Goal: Information Seeking & Learning: Learn about a topic

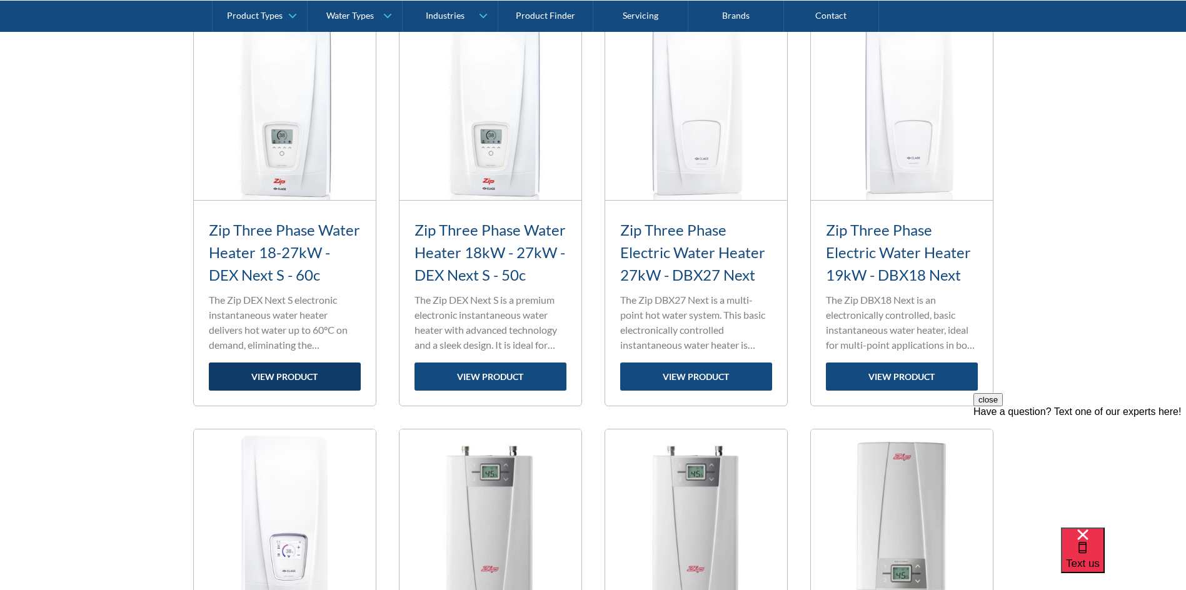
scroll to position [563, 0]
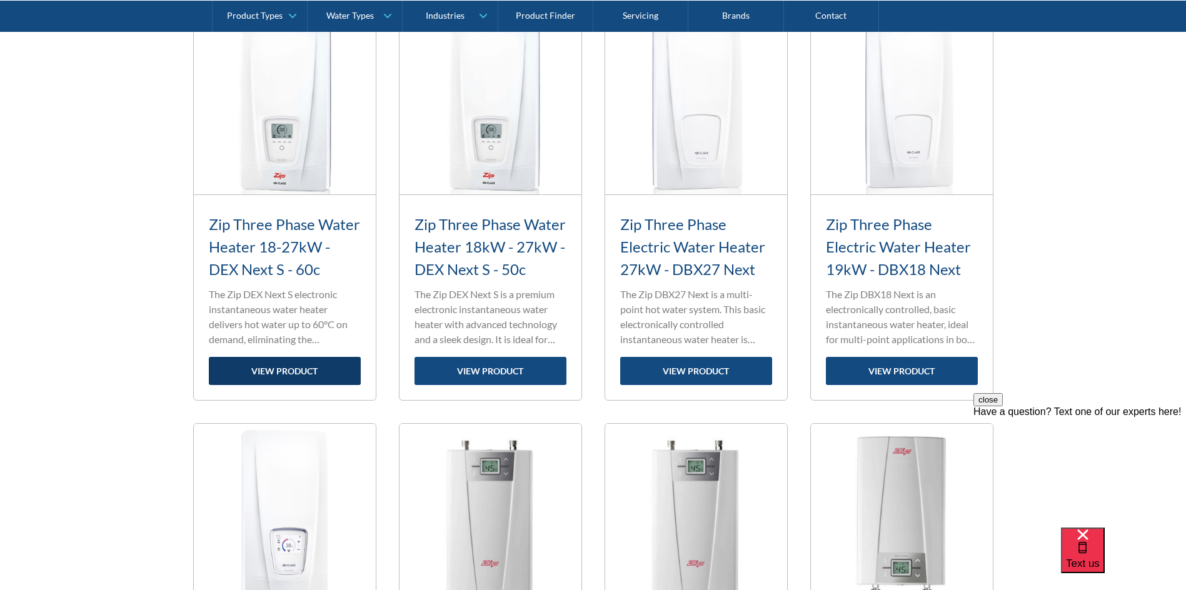
click at [288, 373] on link "view product" at bounding box center [285, 371] width 152 height 28
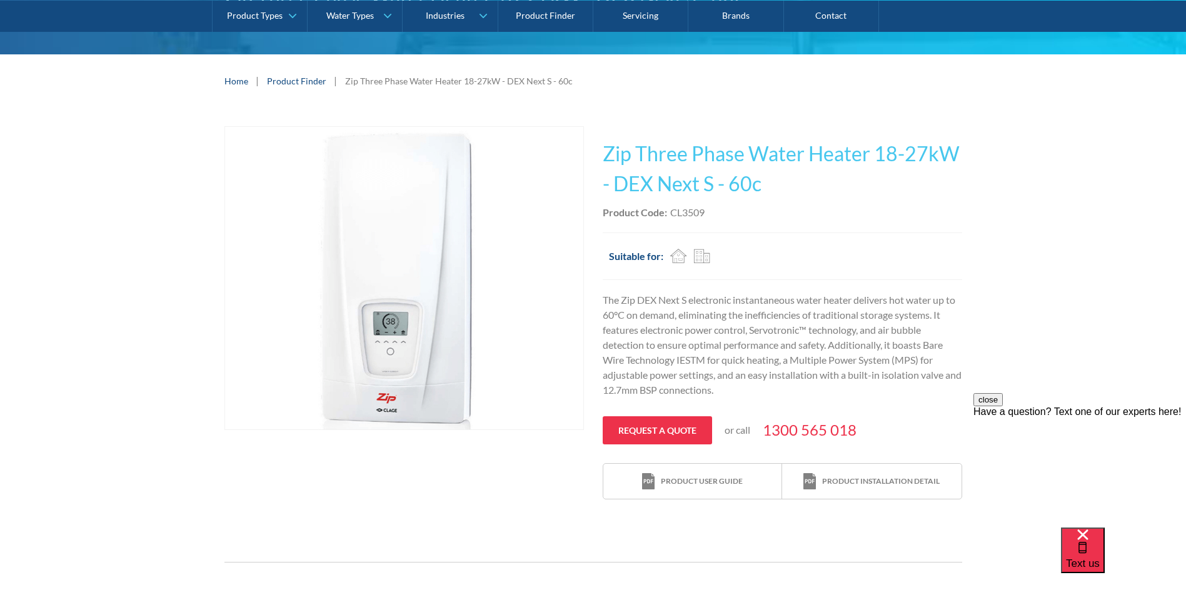
scroll to position [125, 0]
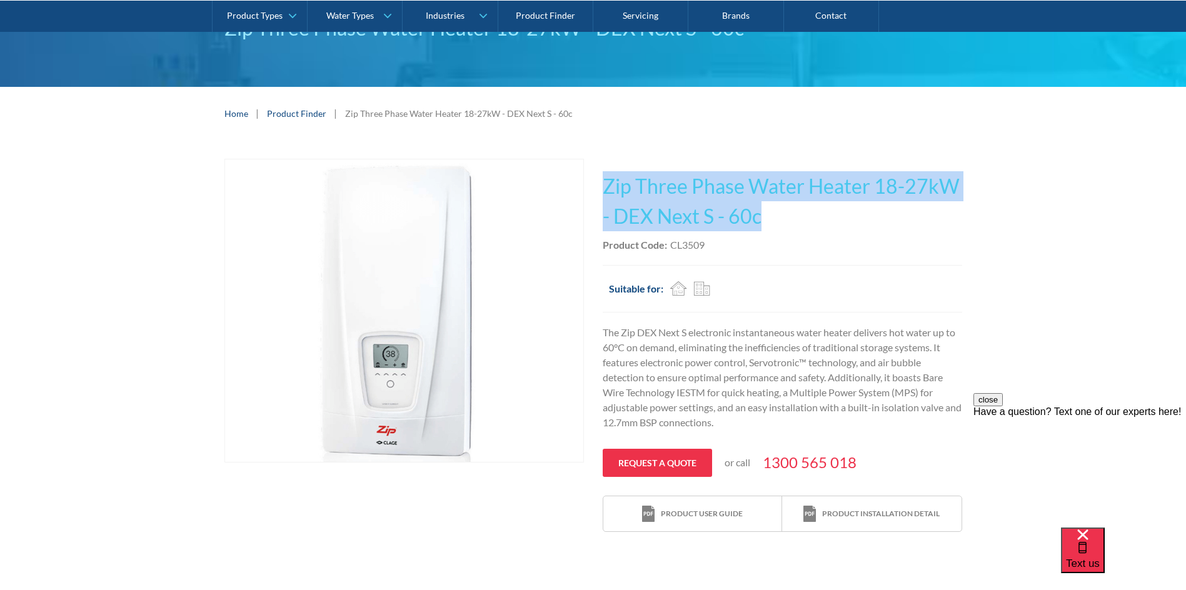
drag, startPoint x: 598, startPoint y: 179, endPoint x: 781, endPoint y: 217, distance: 187.2
click at [781, 217] on div "Play video Fits Most Brands Best Seller No items found. This tap design is incl…" at bounding box center [593, 346] width 738 height 374
copy h1 "Zip Three Phase Water Heater 18-27kW - DEX Next S - 60c"
